Goal: Check status: Check status

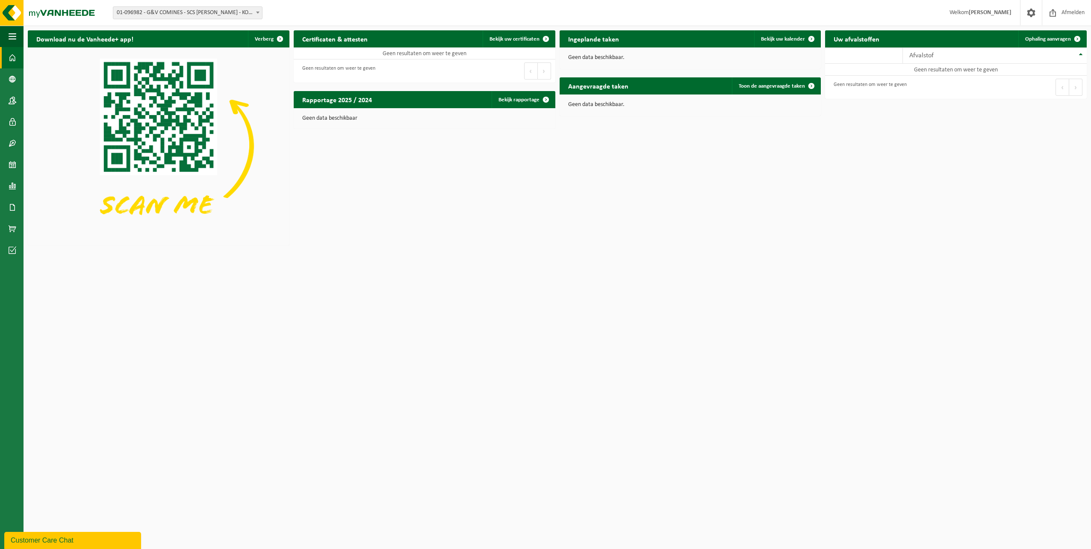
click at [171, 11] on span "01-096982 - G&V COMINES - SCS [PERSON_NAME] - KOMEN" at bounding box center [187, 13] width 149 height 12
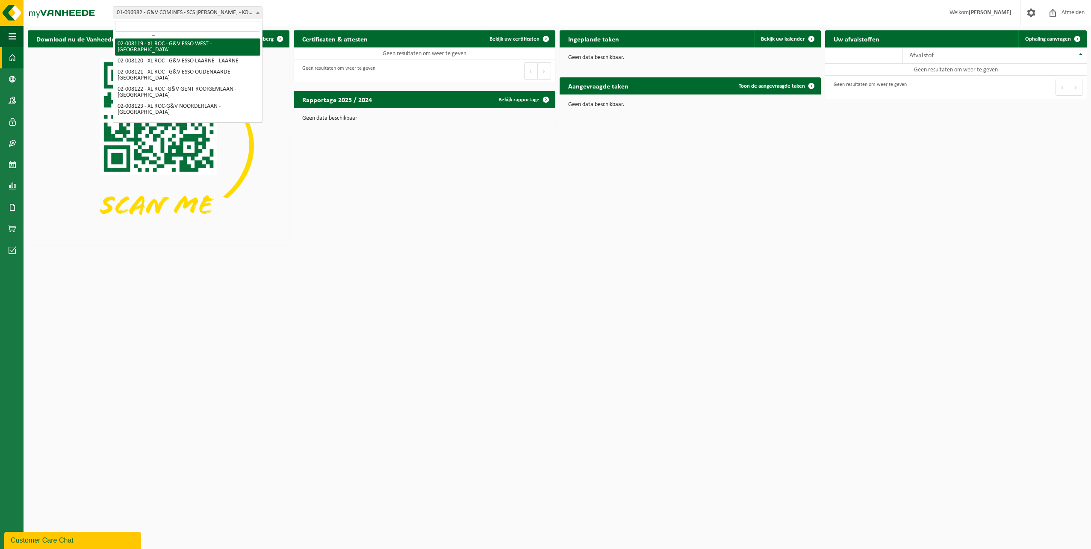
scroll to position [43, 0]
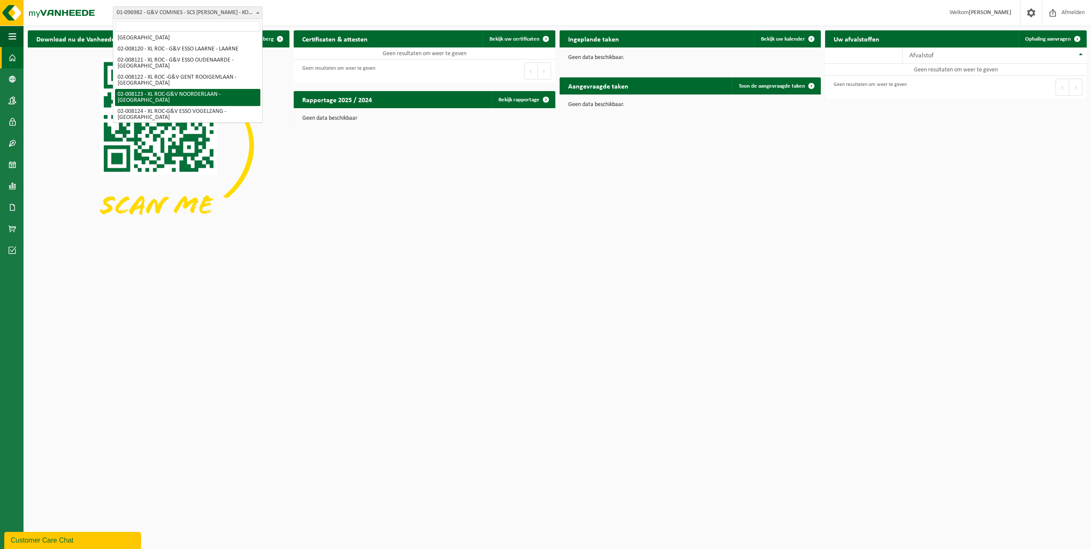
select select "1092"
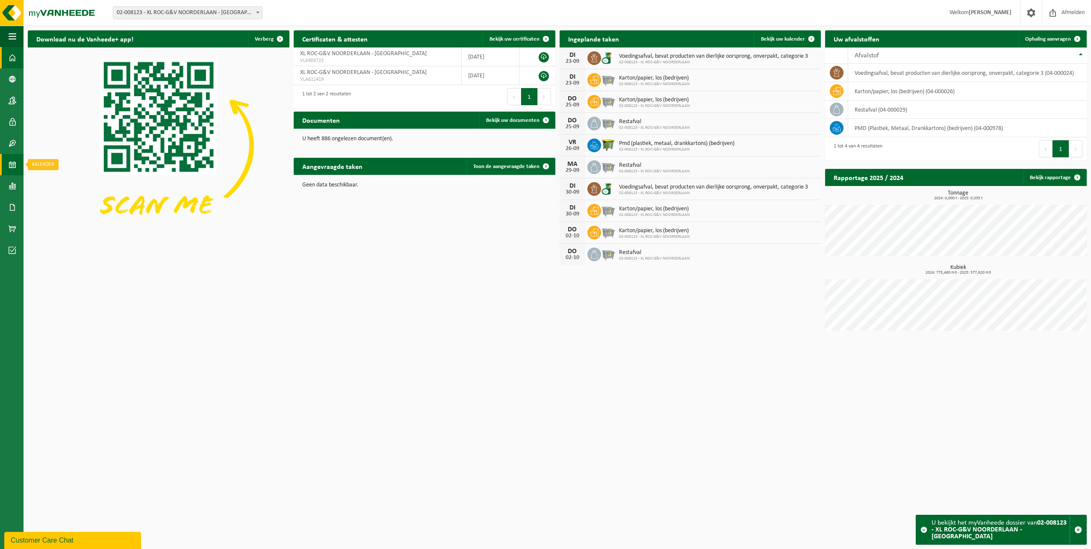
click at [11, 165] on span at bounding box center [13, 164] width 8 height 21
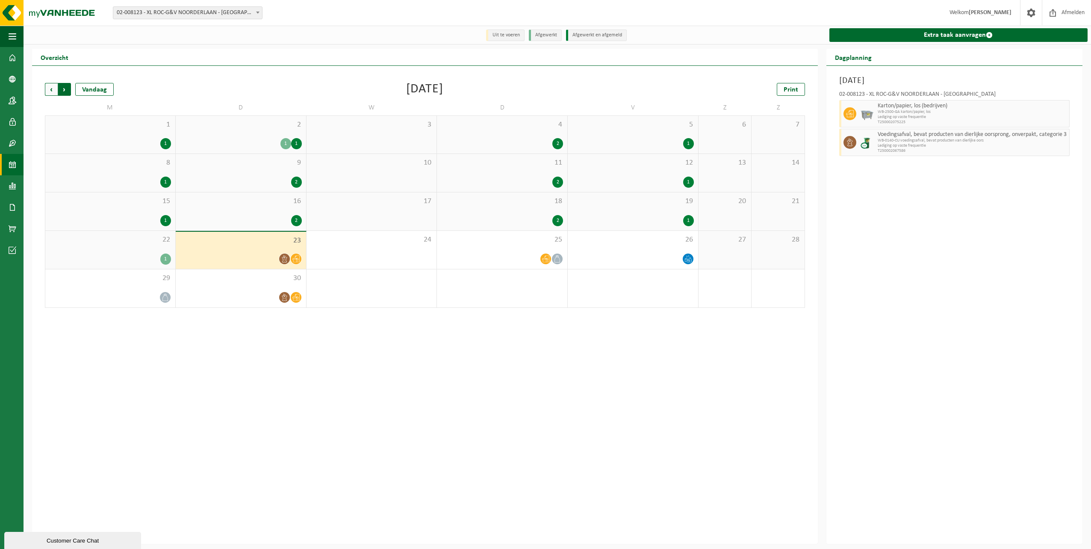
click at [56, 93] on span "Vorige" at bounding box center [51, 89] width 13 height 13
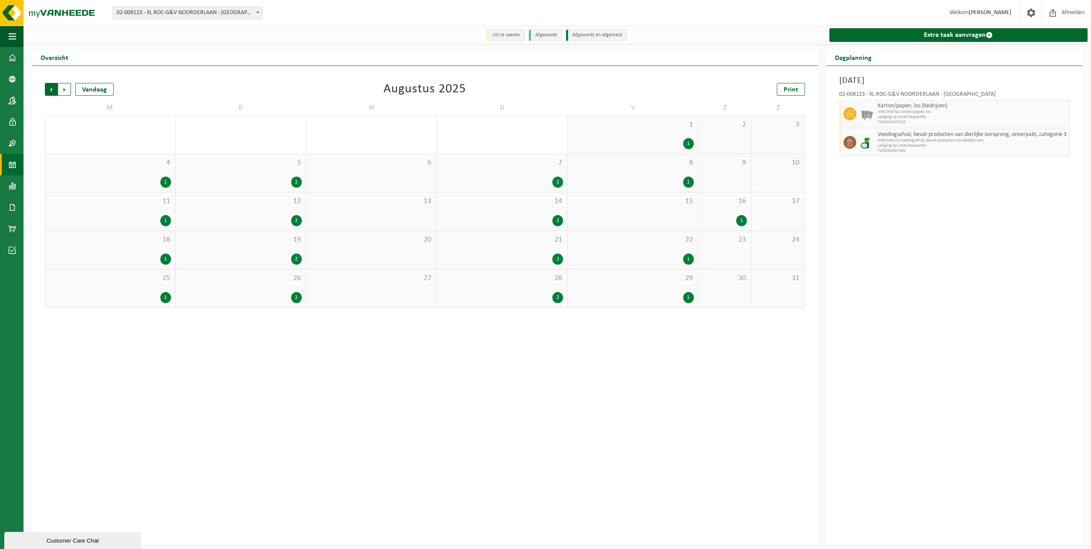
click at [65, 92] on span "Volgende" at bounding box center [64, 89] width 13 height 13
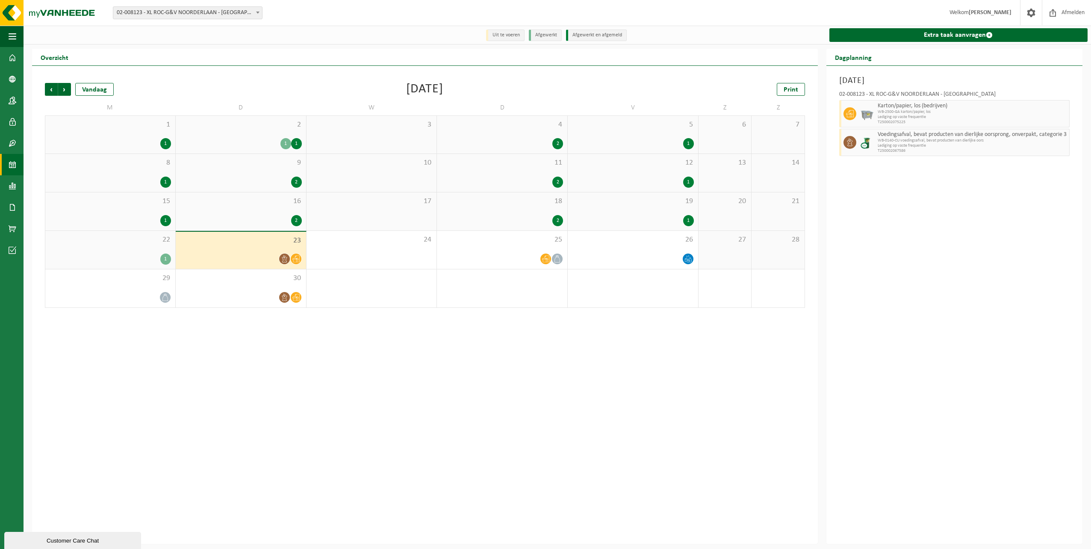
click at [65, 92] on span "Volgende" at bounding box center [64, 89] width 13 height 13
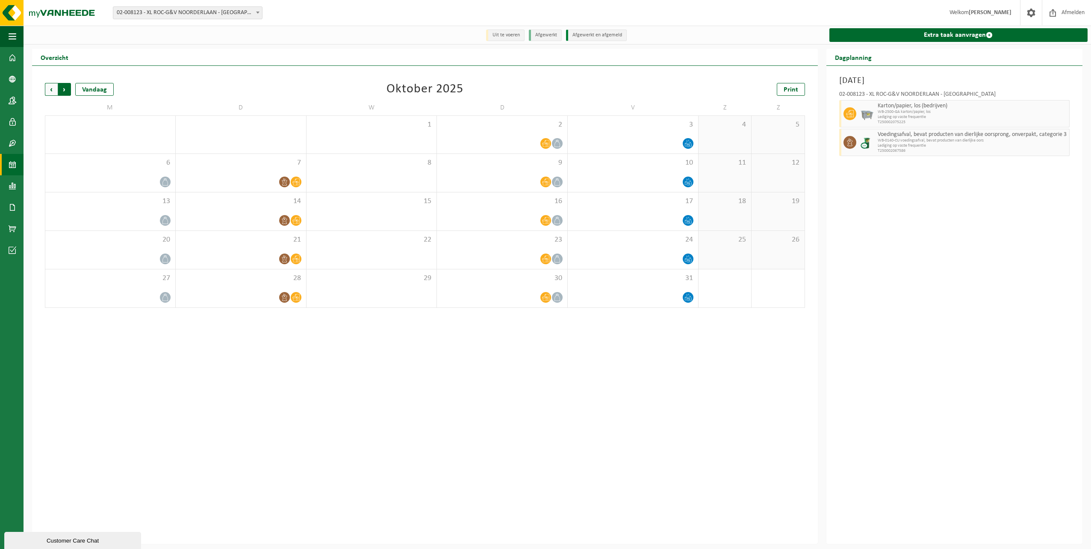
click at [54, 91] on span "Vorige" at bounding box center [51, 89] width 13 height 13
